Goal: Submit feedback/report problem

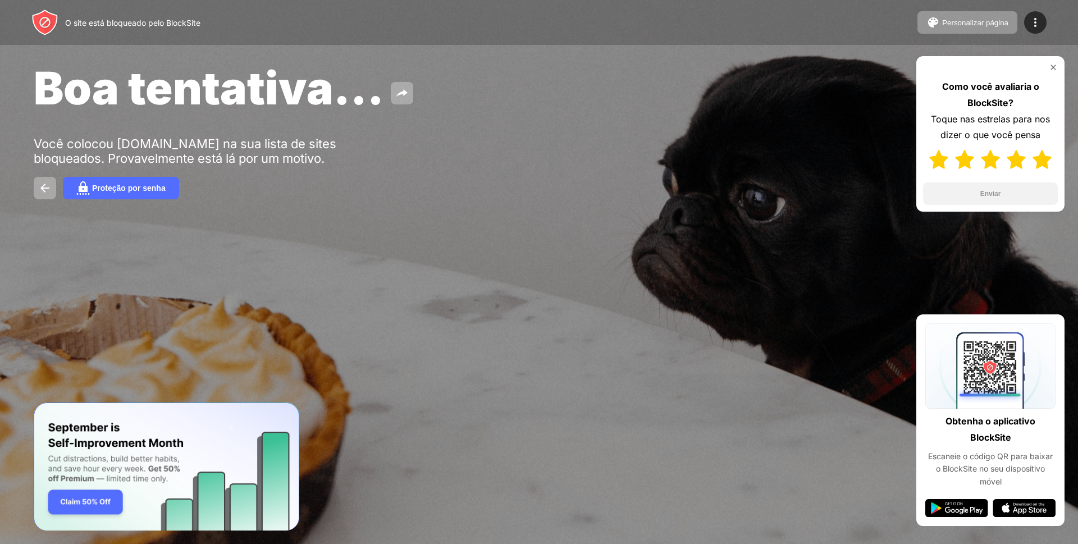
click at [1045, 155] on img at bounding box center [1042, 159] width 19 height 19
click at [986, 188] on font "Enviar" at bounding box center [991, 193] width 21 height 11
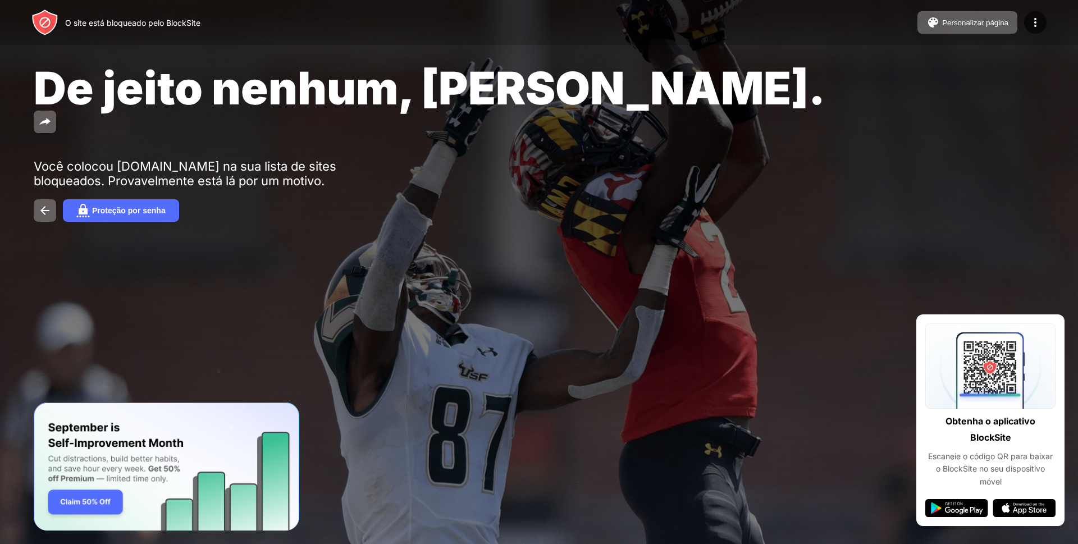
click at [956, 505] on img at bounding box center [957, 508] width 63 height 18
